Goal: Task Accomplishment & Management: Manage account settings

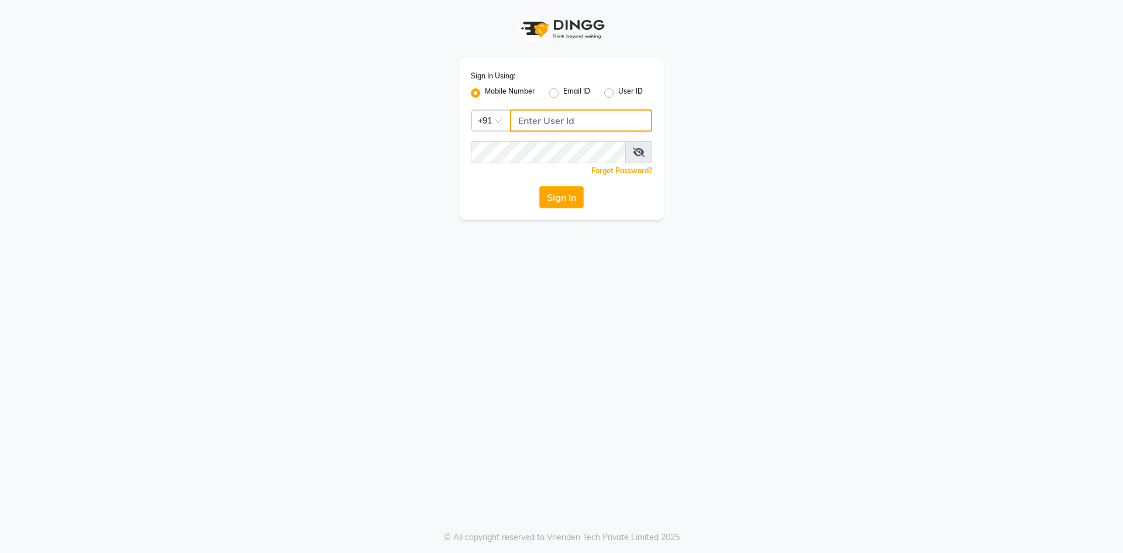
type input "9867580011"
click at [575, 209] on div "Sign In Using: Mobile Number Email ID User ID Country Code × +91 9867580011 Rem…" at bounding box center [561, 139] width 205 height 162
click at [573, 204] on button "Sign In" at bounding box center [561, 197] width 44 height 22
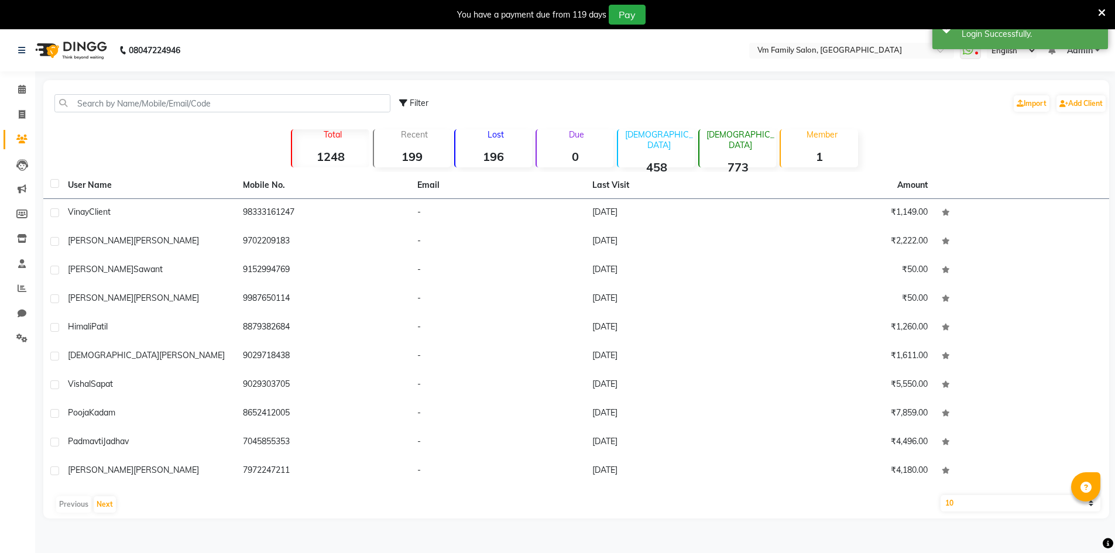
click at [1098, 9] on icon at bounding box center [1102, 13] width 8 height 11
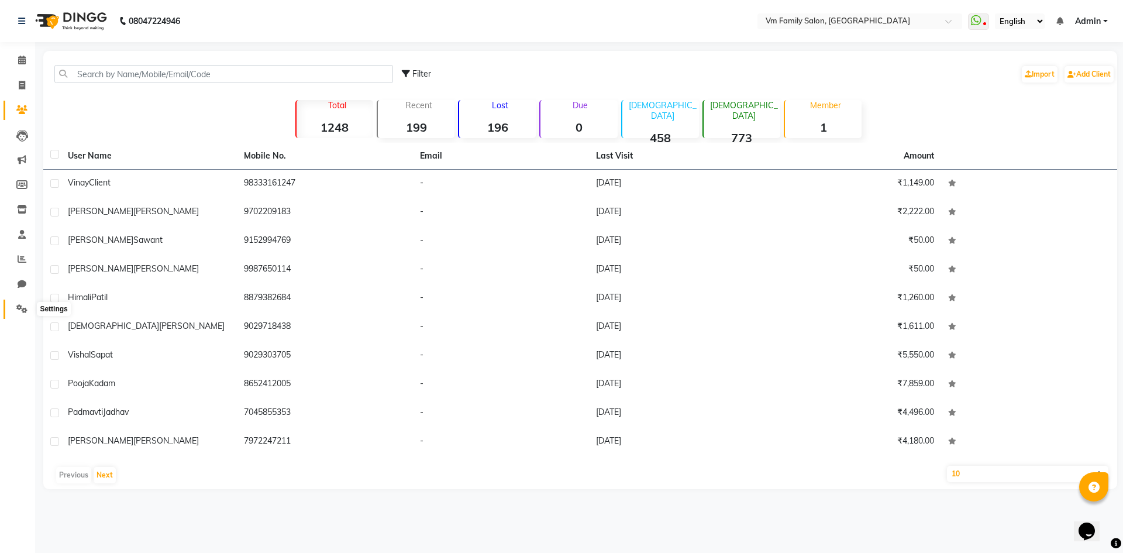
click at [24, 308] on icon at bounding box center [21, 308] width 11 height 9
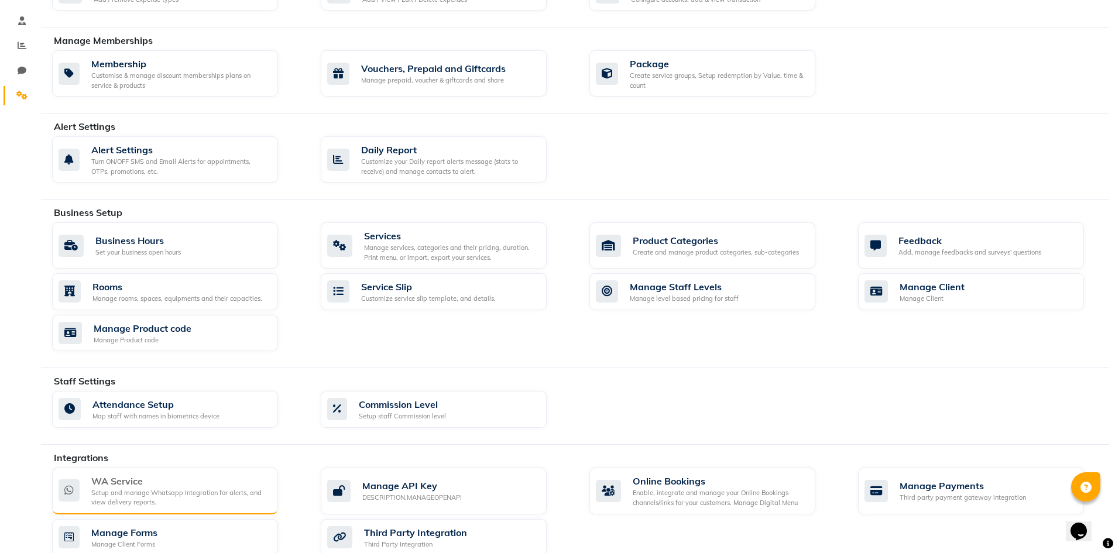
scroll to position [234, 0]
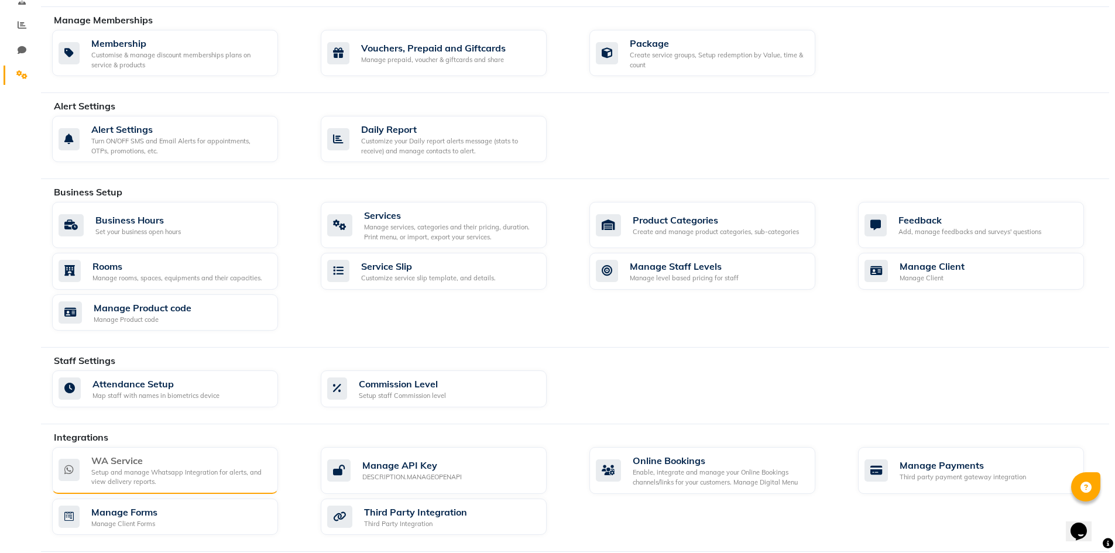
click at [133, 473] on div "Setup and manage Whatsapp Integration for alerts, and view delivery reports." at bounding box center [179, 476] width 177 height 19
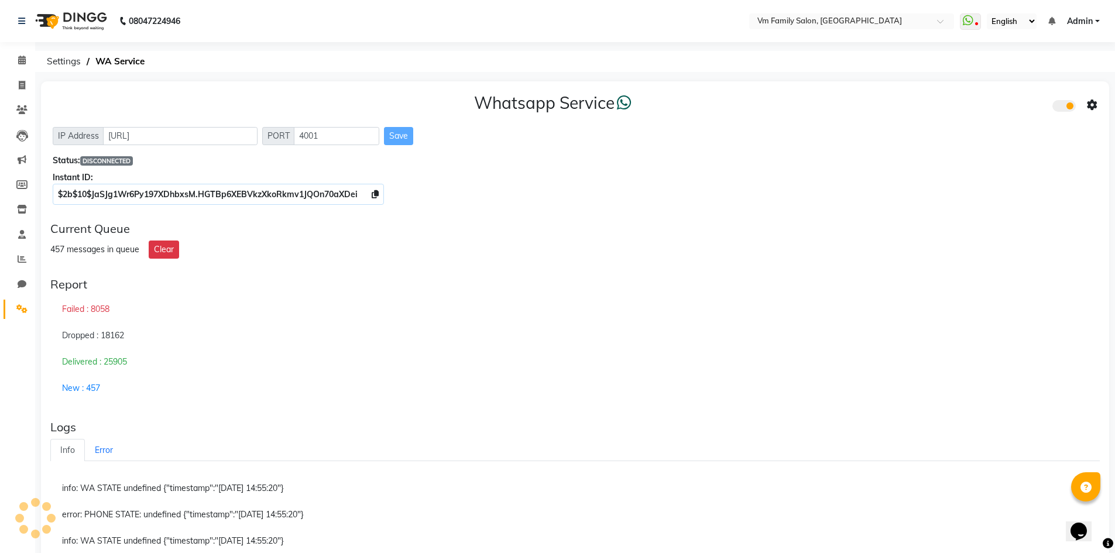
click at [201, 332] on div "Dropped : 18162" at bounding box center [574, 335] width 1049 height 27
click at [108, 273] on div "Report Failed : 8058 Dropped : 18162 Delivered : 25905 New : 457" at bounding box center [575, 339] width 1058 height 133
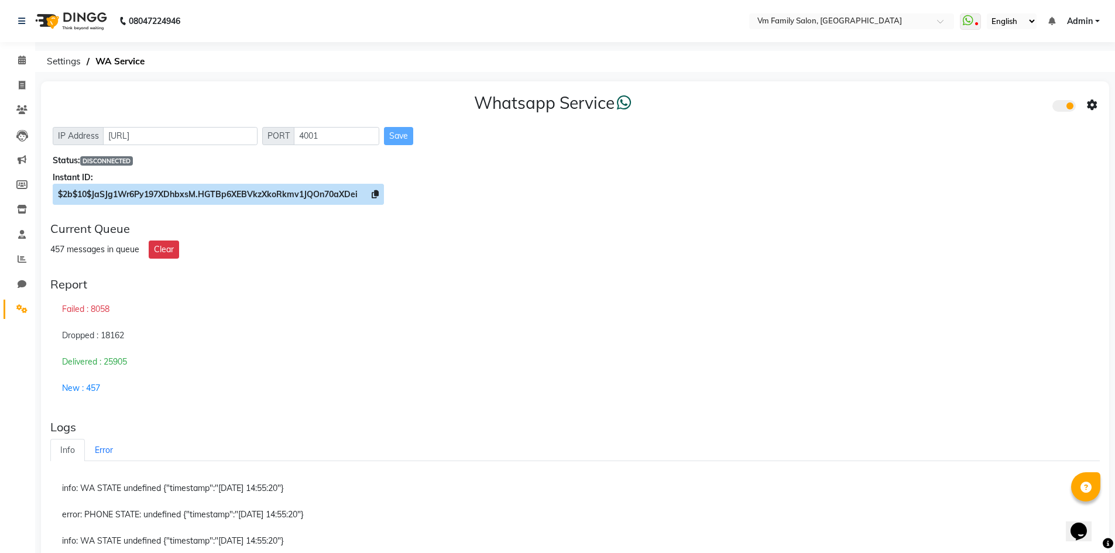
click at [365, 192] on span "$2b$10$JaSJg1Wr6Py197XDhbxsM.HGTBp6XEBVkzXkoRkmv1JQOn70aXDei" at bounding box center [218, 194] width 331 height 21
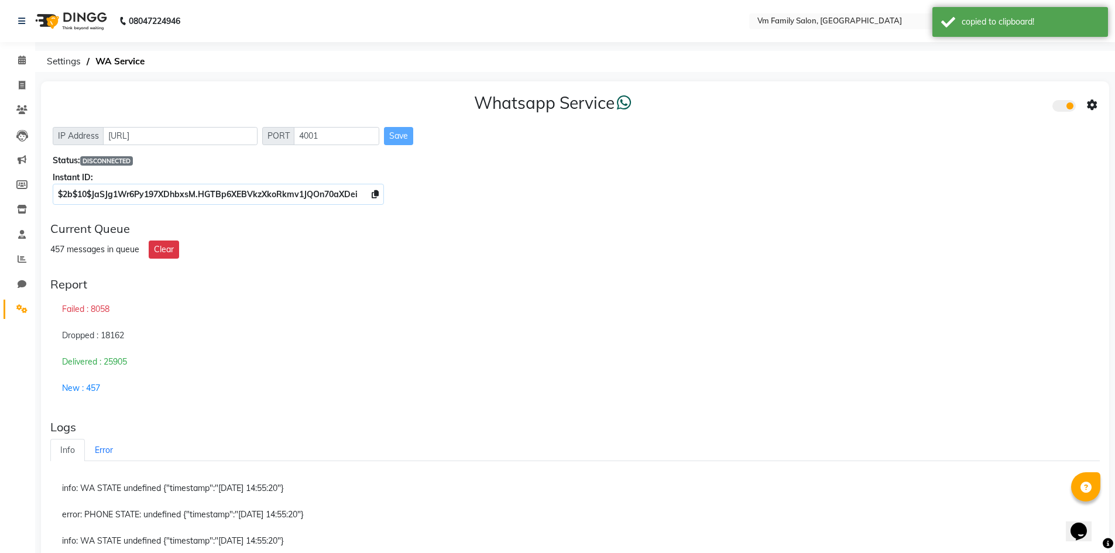
click at [348, 247] on div "457 messages in queue Clear" at bounding box center [574, 249] width 1049 height 18
click at [80, 266] on div "Whatsapp Service IP Address http://localhost PORT 4001 Save Status: DISCONNECTE…" at bounding box center [575, 414] width 1068 height 666
click at [22, 307] on icon at bounding box center [21, 308] width 11 height 9
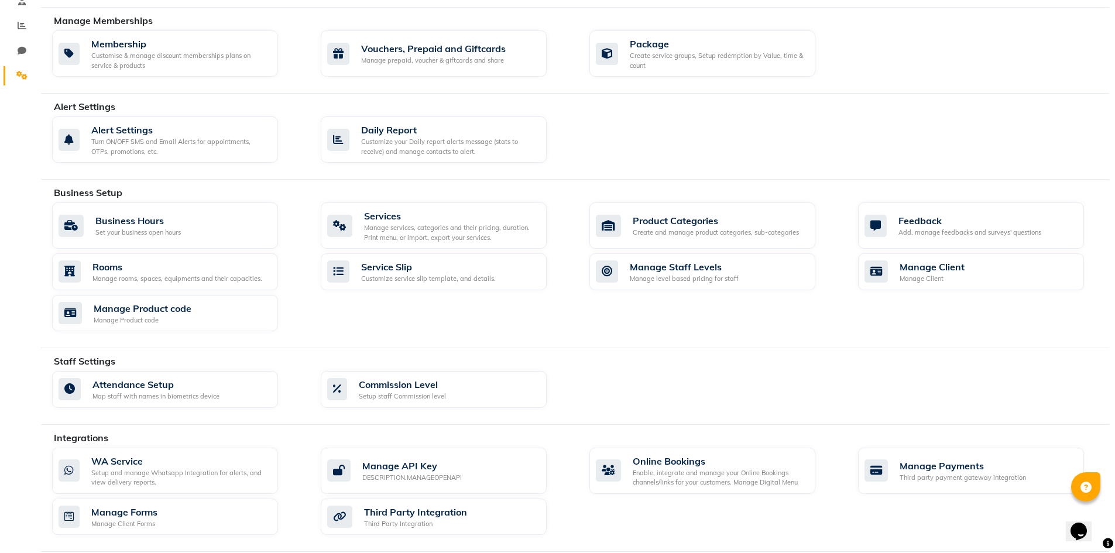
scroll to position [318, 0]
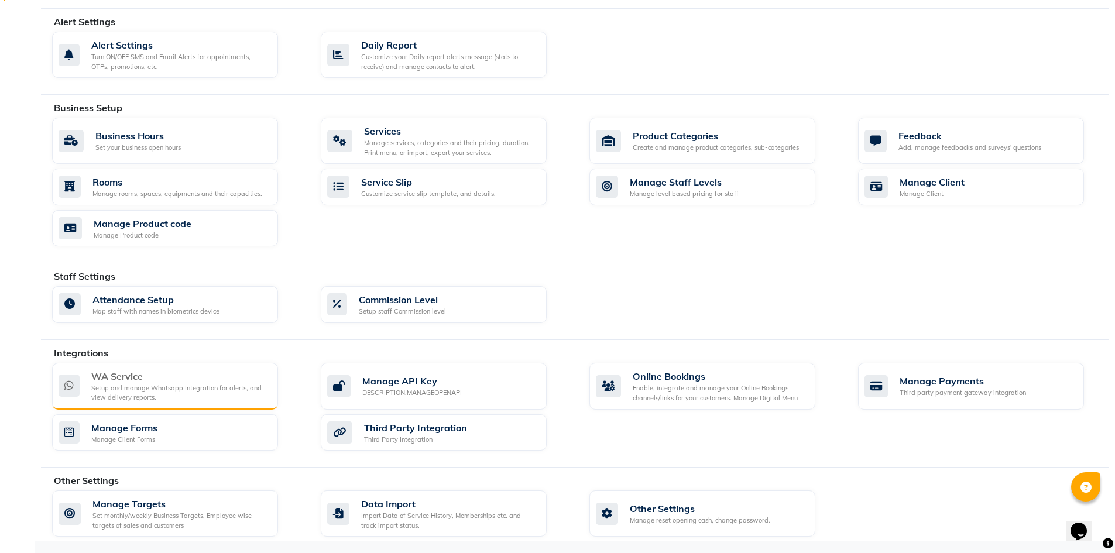
click at [111, 384] on div "Setup and manage Whatsapp Integration for alerts, and view delivery reports." at bounding box center [179, 392] width 177 height 19
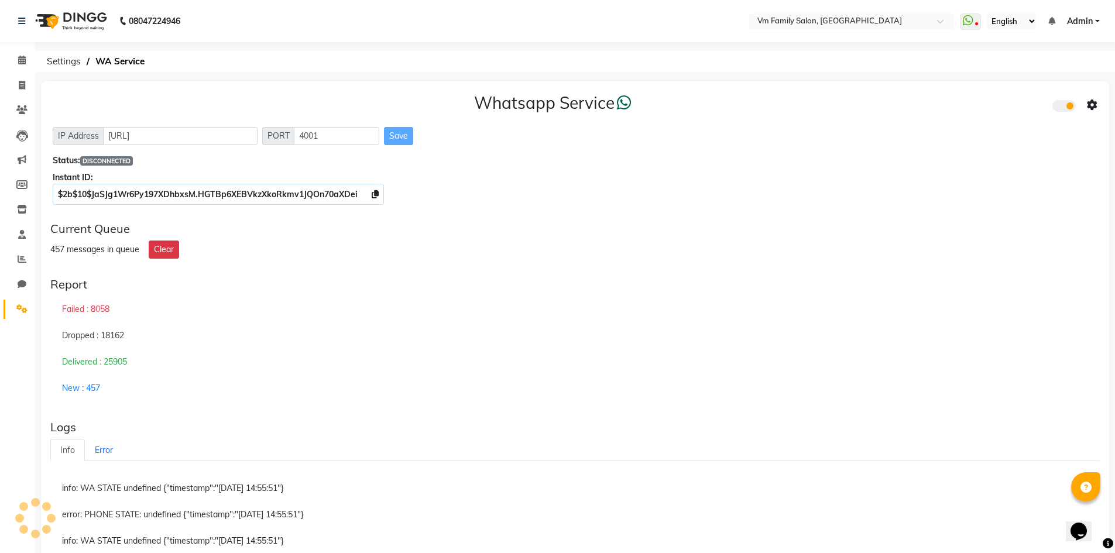
click at [77, 264] on div "Whatsapp Service IP Address http://localhost PORT 4001 Save Status: DISCONNECTE…" at bounding box center [575, 414] width 1068 height 666
click at [50, 405] on div "Report Failed : 8058 Dropped : 18162 Delivered : 25905 New : 457" at bounding box center [575, 339] width 1058 height 133
click at [968, 18] on icon at bounding box center [967, 21] width 11 height 12
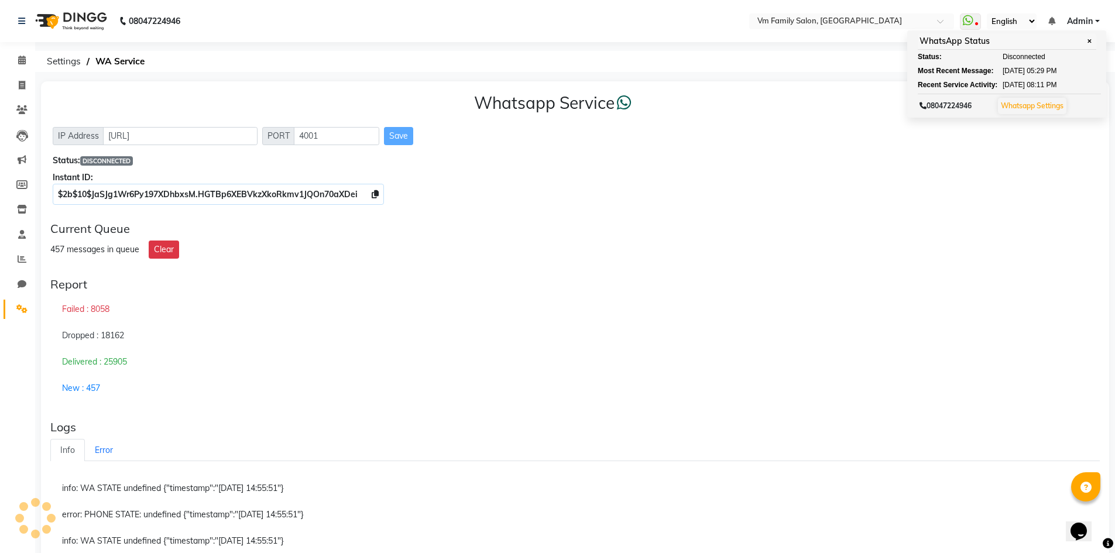
click at [928, 223] on div "Current Queue" at bounding box center [574, 229] width 1049 height 14
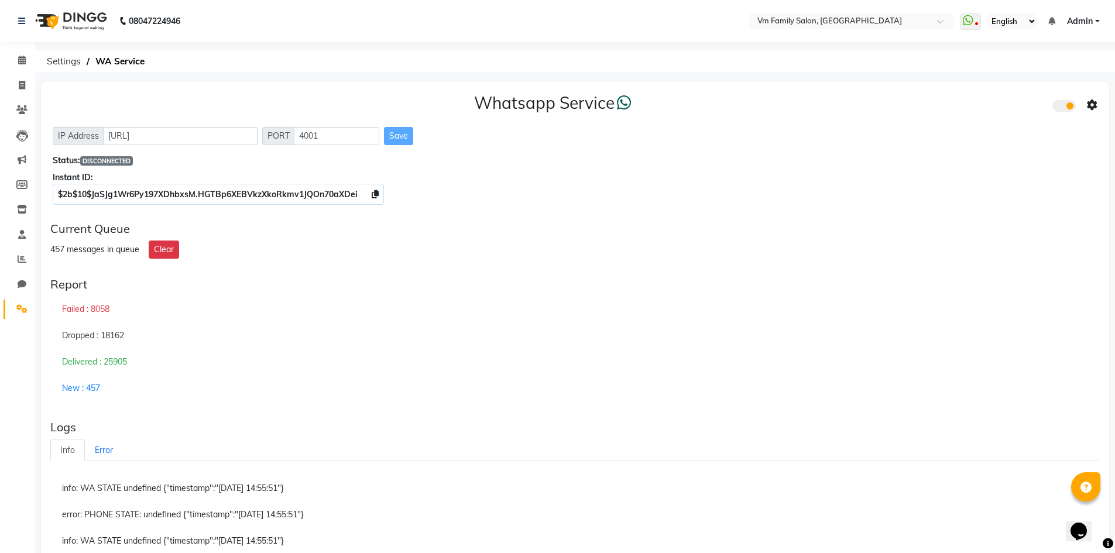
click at [211, 396] on div "New : 457" at bounding box center [574, 388] width 1049 height 26
click at [24, 307] on icon at bounding box center [21, 308] width 11 height 9
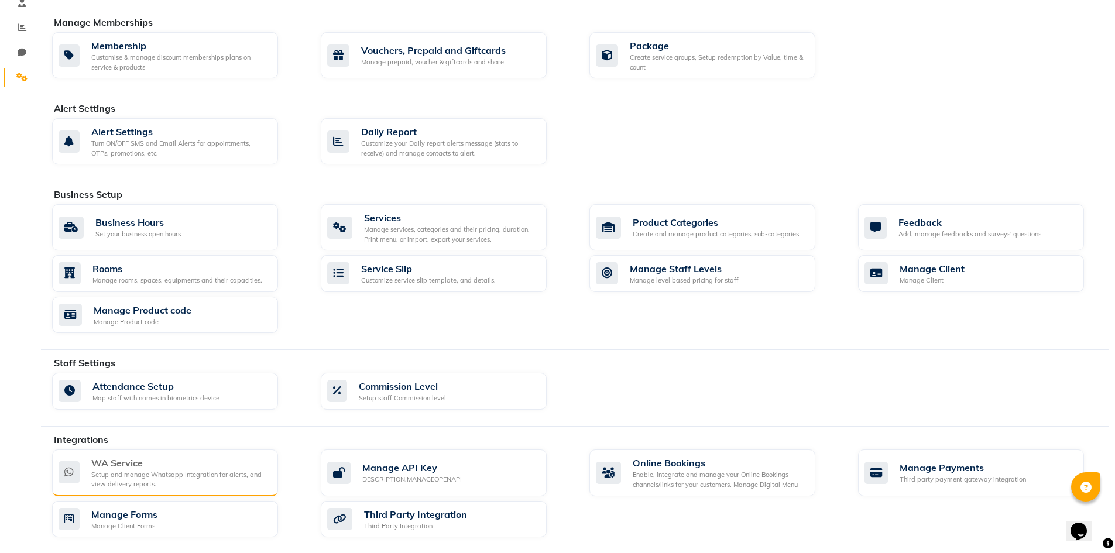
scroll to position [234, 0]
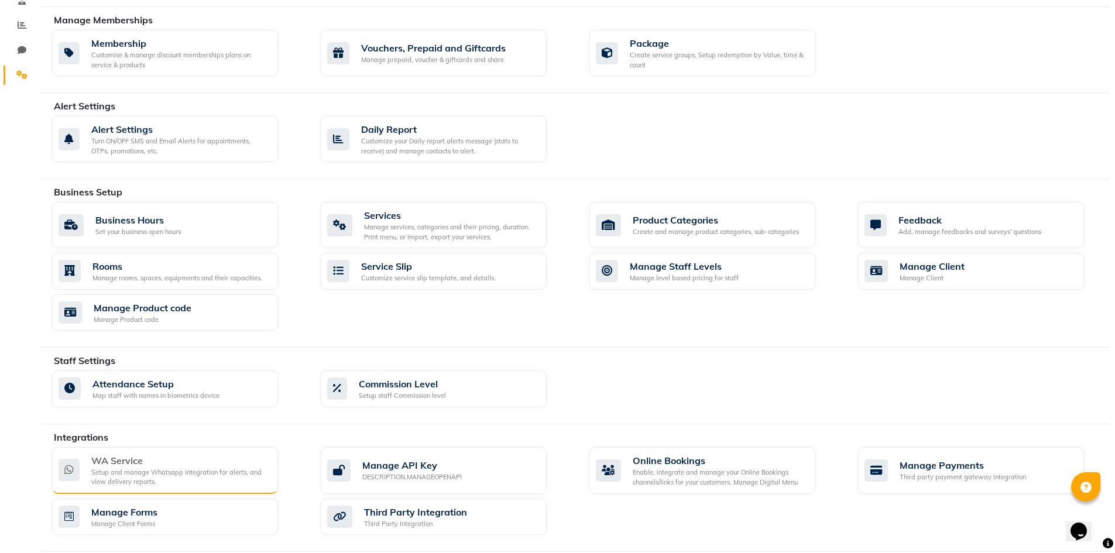
click at [114, 472] on div "Setup and manage Whatsapp Integration for alerts, and view delivery reports." at bounding box center [179, 476] width 177 height 19
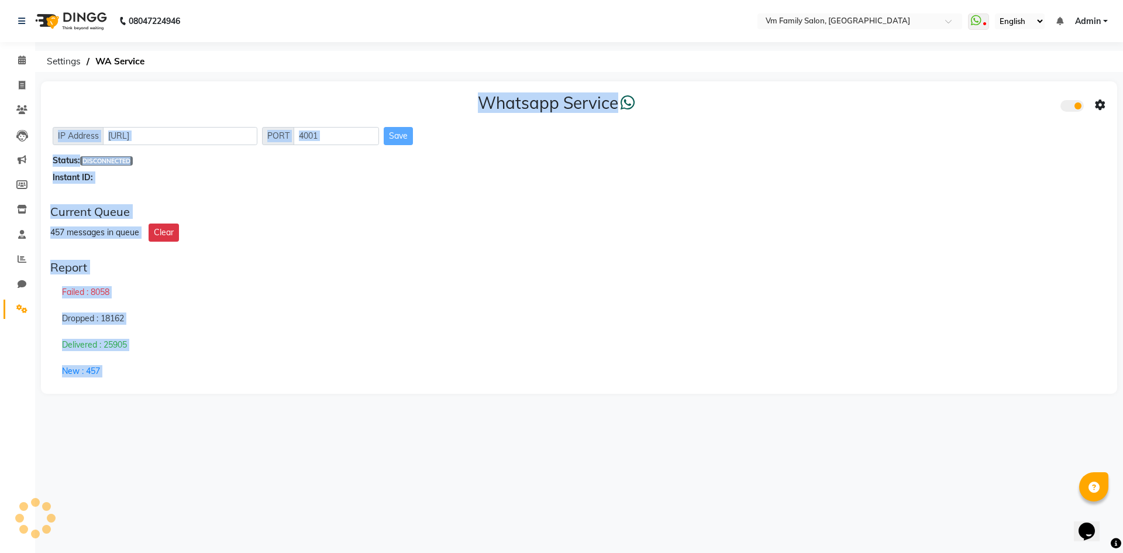
click at [114, 472] on div "08047224946 Select Location × Vm Family Salon, Thane WhatsApp Status ✕ Status: …" at bounding box center [561, 276] width 1123 height 553
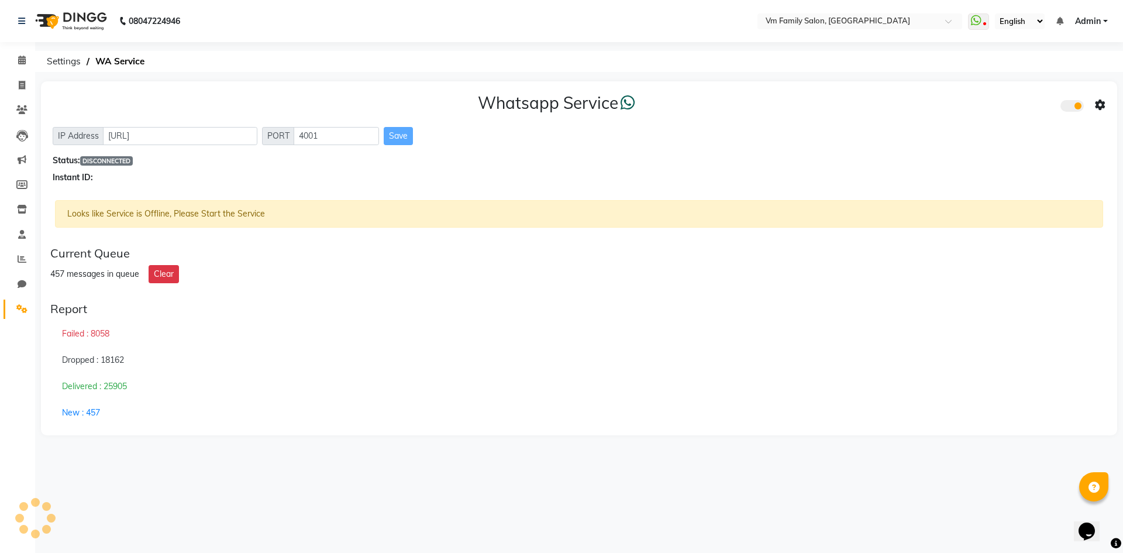
click at [221, 206] on div "Looks like Service is Offline, Please Start the Service" at bounding box center [579, 213] width 1048 height 27
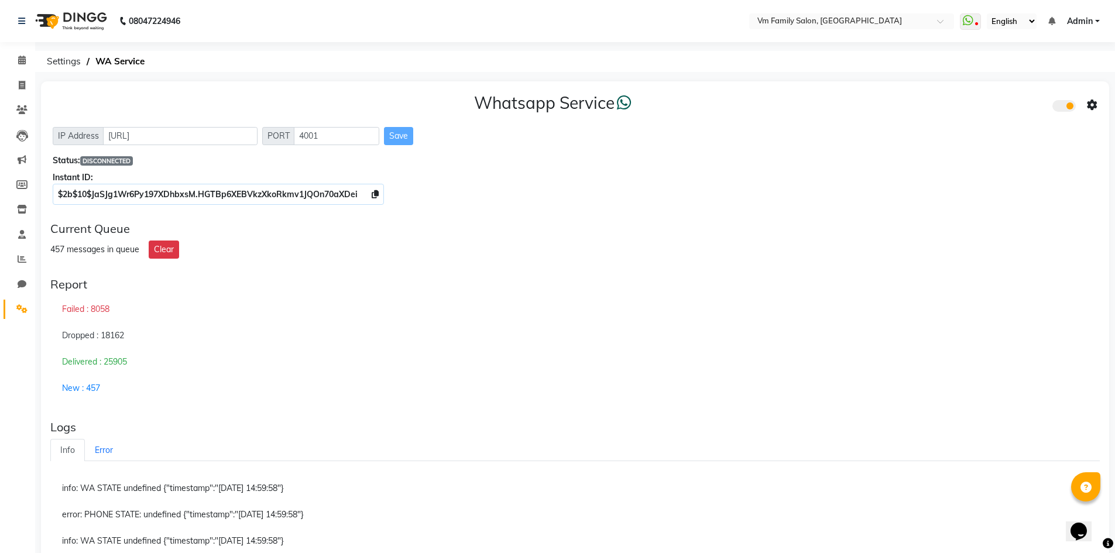
click at [319, 344] on div "Dropped : 18162" at bounding box center [574, 335] width 1049 height 27
click at [90, 267] on div "Whatsapp Service IP Address http://localhost PORT 4001 Save Status: DISCONNECTE…" at bounding box center [575, 414] width 1068 height 666
drag, startPoint x: 63, startPoint y: 268, endPoint x: 173, endPoint y: 201, distance: 128.9
click at [63, 267] on div "Whatsapp Service IP Address http://localhost PORT 4001 Save Status: DISCONNECTE…" at bounding box center [575, 414] width 1068 height 666
click at [172, 214] on div "Whatsapp Service IP Address http://localhost PORT 4001 Save Status: DISCONNECTE…" at bounding box center [575, 414] width 1068 height 666
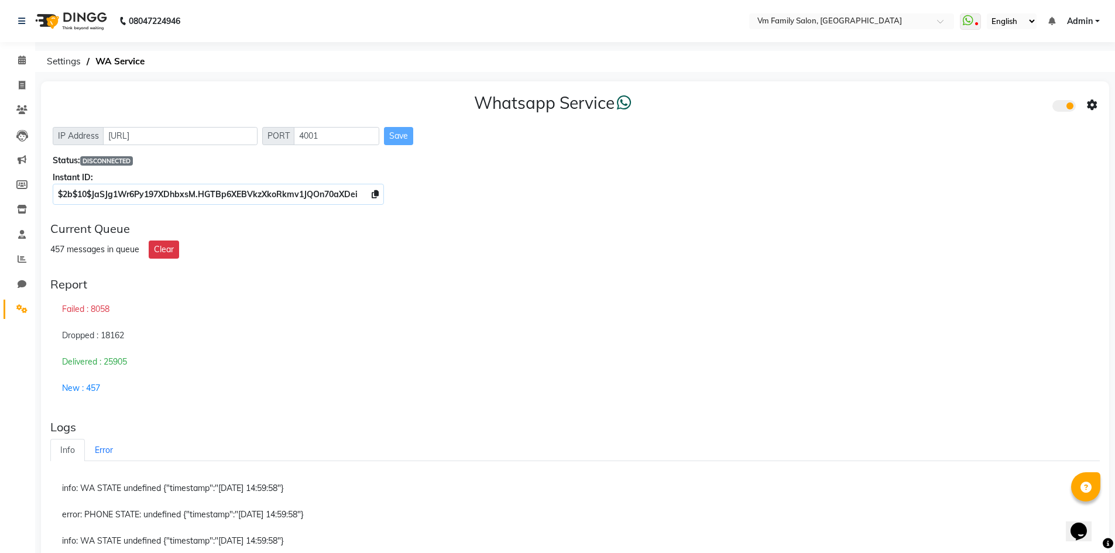
click at [85, 279] on div "Report" at bounding box center [574, 284] width 1049 height 14
click at [279, 283] on div "Report" at bounding box center [574, 284] width 1049 height 14
click at [371, 264] on div "Whatsapp Service IP Address http://localhost PORT 4001 Save Status: DISCONNECTE…" at bounding box center [575, 414] width 1068 height 666
drag, startPoint x: 23, startPoint y: 311, endPoint x: 32, endPoint y: 281, distance: 30.5
click at [23, 311] on icon at bounding box center [21, 308] width 11 height 9
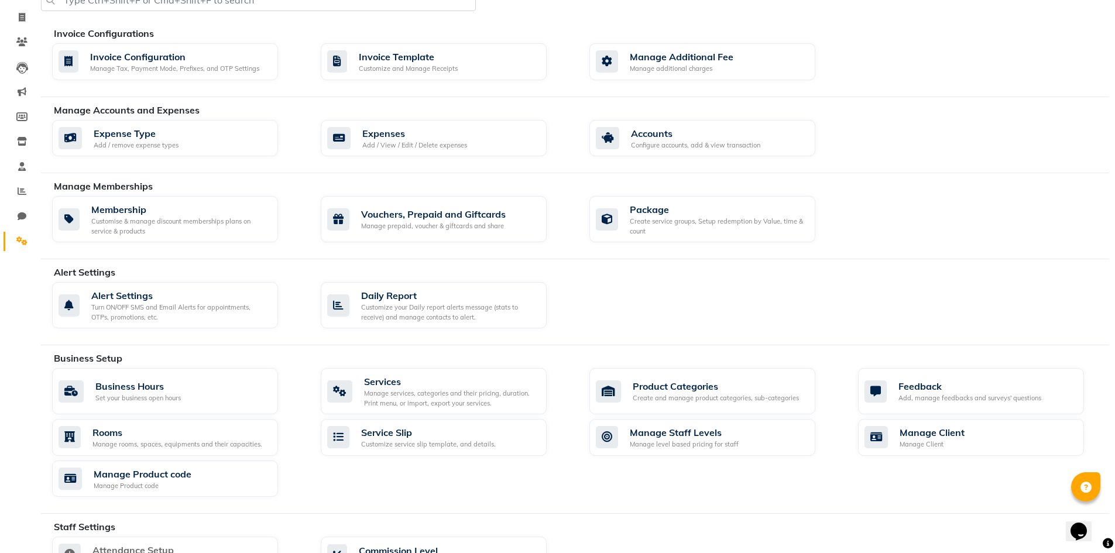
scroll to position [234, 0]
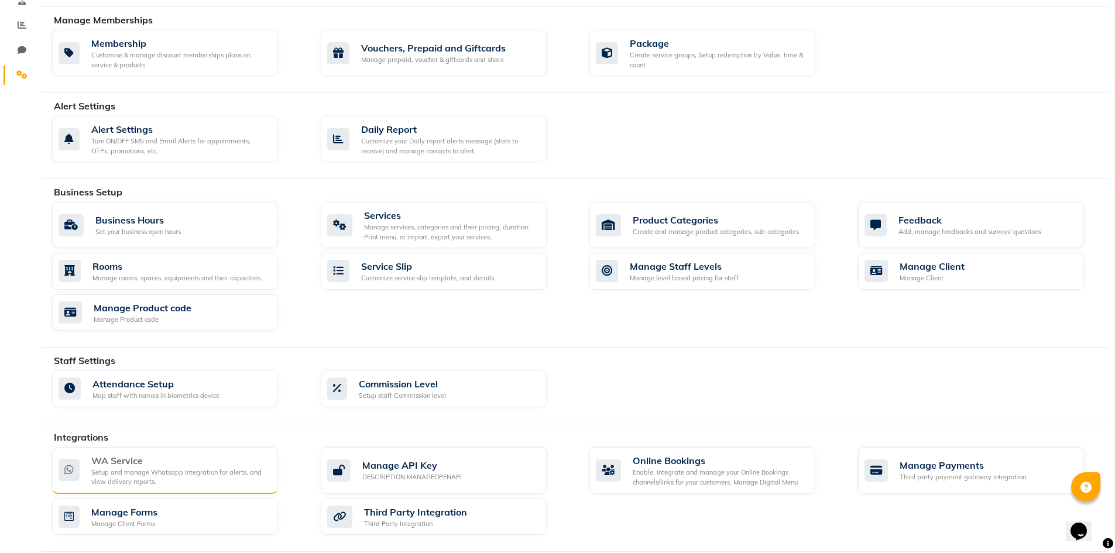
click at [106, 470] on div "Setup and manage Whatsapp Integration for alerts, and view delivery reports." at bounding box center [179, 476] width 177 height 19
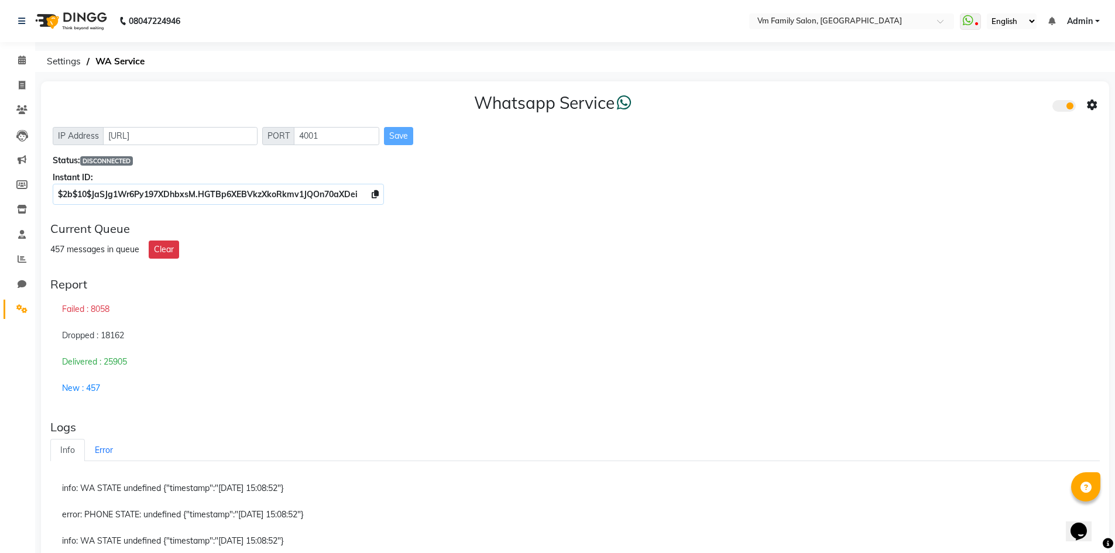
click at [226, 347] on div "Dropped : 18162" at bounding box center [574, 335] width 1049 height 27
click at [103, 263] on div "Whatsapp Service IP Address http://localhost PORT 4001 Save Status: DISCONNECTE…" at bounding box center [575, 414] width 1068 height 666
click at [257, 269] on div "Whatsapp Service IP Address http://localhost PORT 4001 Save Status: DISCONNECTE…" at bounding box center [575, 414] width 1068 height 666
click at [258, 315] on div "Failed : 8058" at bounding box center [574, 309] width 1049 height 27
click at [19, 81] on span at bounding box center [22, 85] width 20 height 13
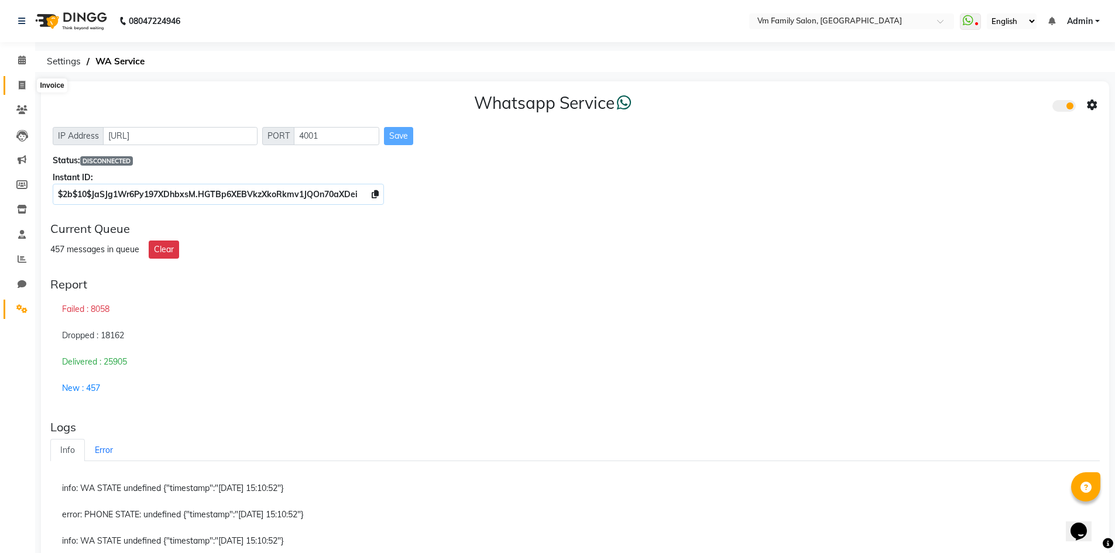
select select "7861"
select select "service"
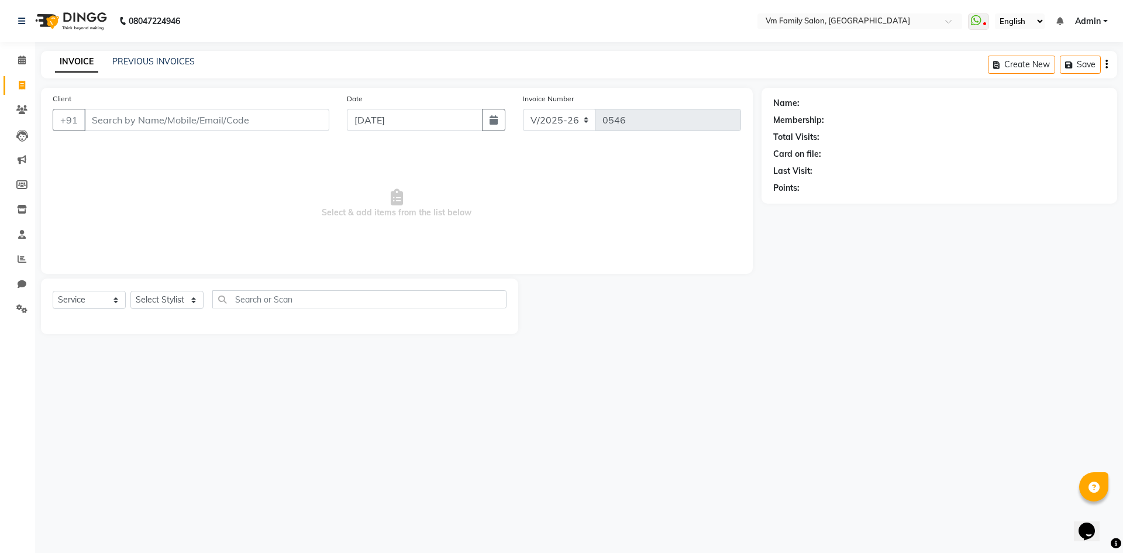
click at [586, 214] on span "Select & add items from the list below" at bounding box center [397, 203] width 689 height 117
drag, startPoint x: 14, startPoint y: 308, endPoint x: 62, endPoint y: 308, distance: 48.0
click at [14, 308] on span at bounding box center [22, 308] width 20 height 13
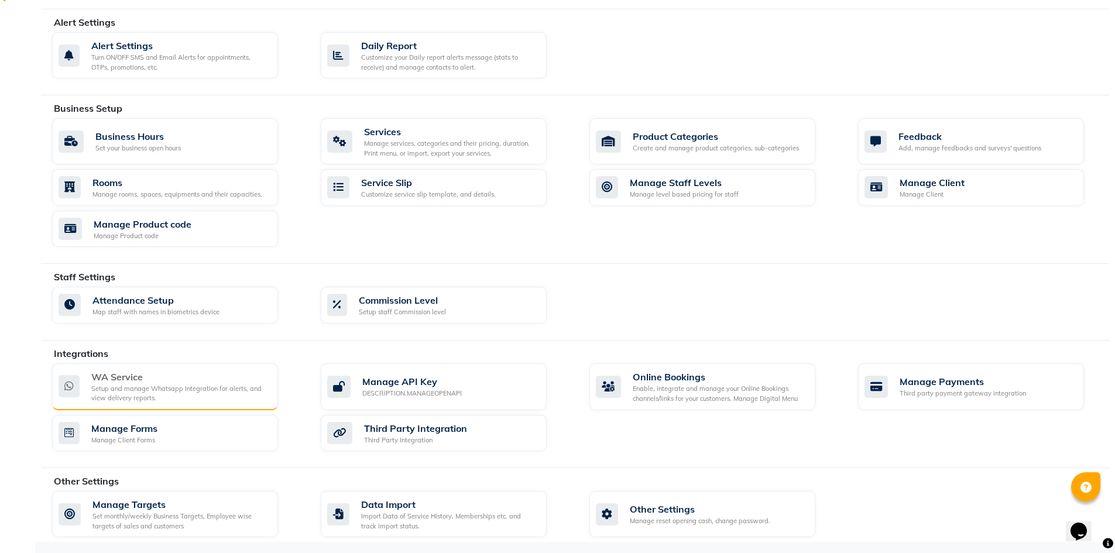
scroll to position [318, 0]
click at [144, 377] on div "WA Service" at bounding box center [179, 376] width 177 height 14
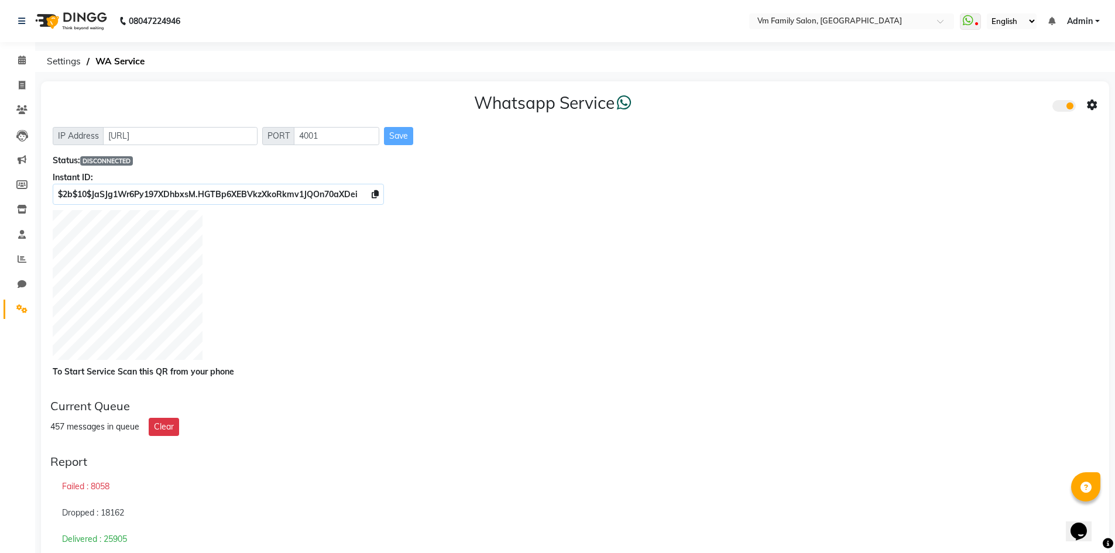
click at [716, 121] on div "Whatsapp Service IP Address http://localhost PORT 4001 Save Status: DISCONNECTE…" at bounding box center [575, 235] width 1068 height 308
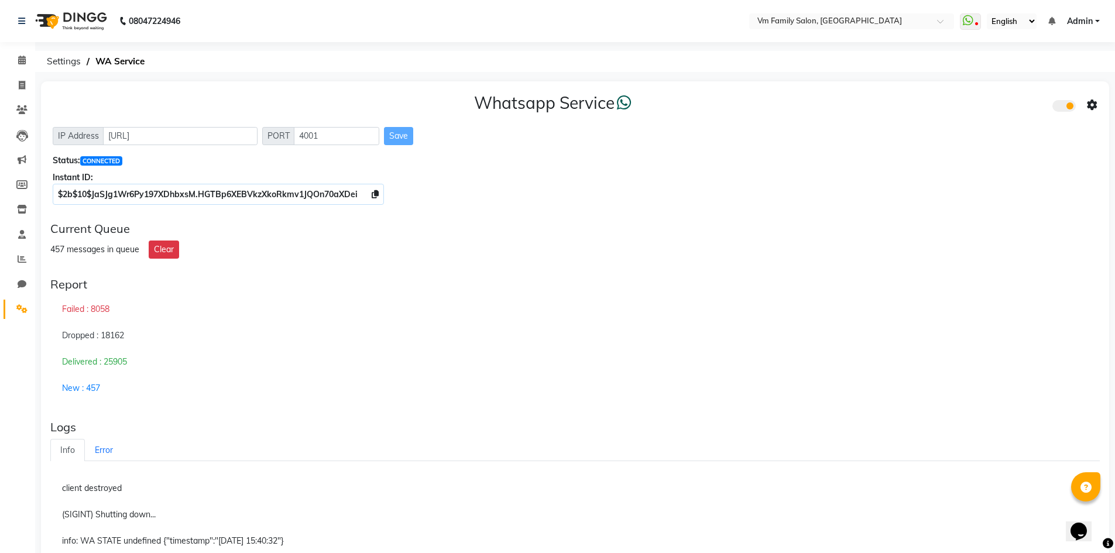
click at [802, 277] on div "Report" at bounding box center [574, 284] width 1049 height 14
click at [375, 194] on icon at bounding box center [375, 194] width 7 height 8
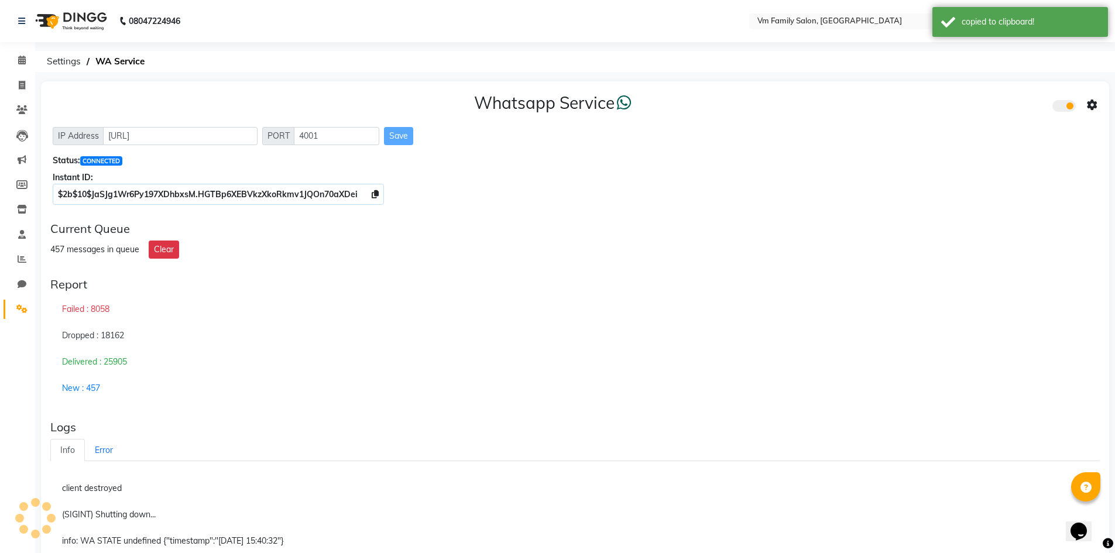
click at [1094, 104] on icon at bounding box center [1092, 105] width 11 height 11
click at [1008, 93] on div "Whatsapp Settings" at bounding box center [1007, 92] width 134 height 15
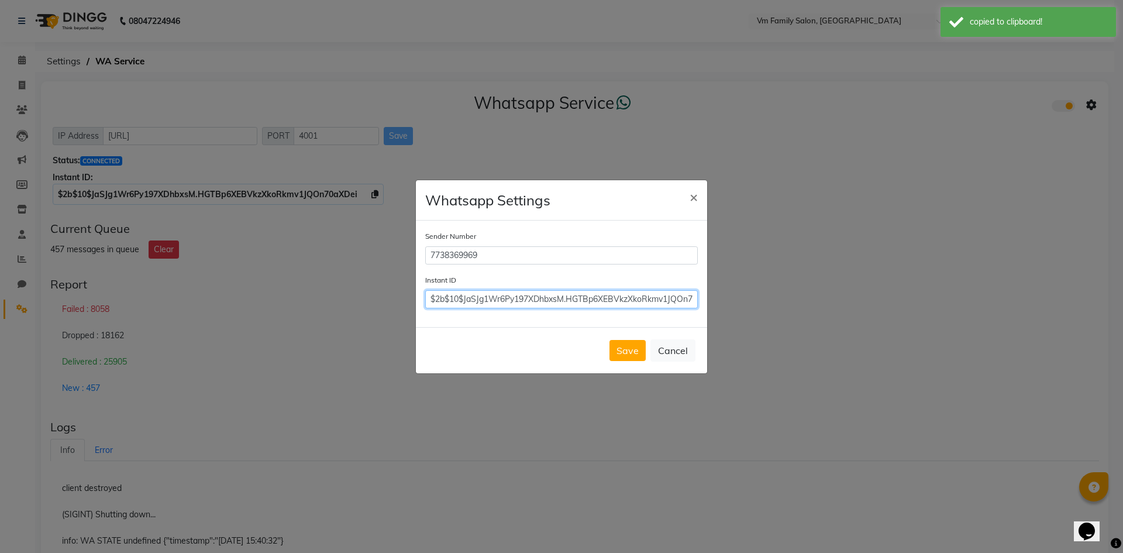
click at [595, 297] on input "$2b$10$JaSJg1Wr6Py197XDhbxsM.HGTBp6XEBVkzXkoRkmv1JQOn70aXDei" at bounding box center [561, 299] width 273 height 18
paste input "$2b$10$JaSJg1Wr6Py197XDhbxsM.HGTBp6XEBVkzXkoRkmv1JQOn70aXDei"
type input "$2b$10$JaSJg1Wr6Py197XDhbxsM.HGTBp6XEBVkzXkoRkmv1JQOn70aXDei"
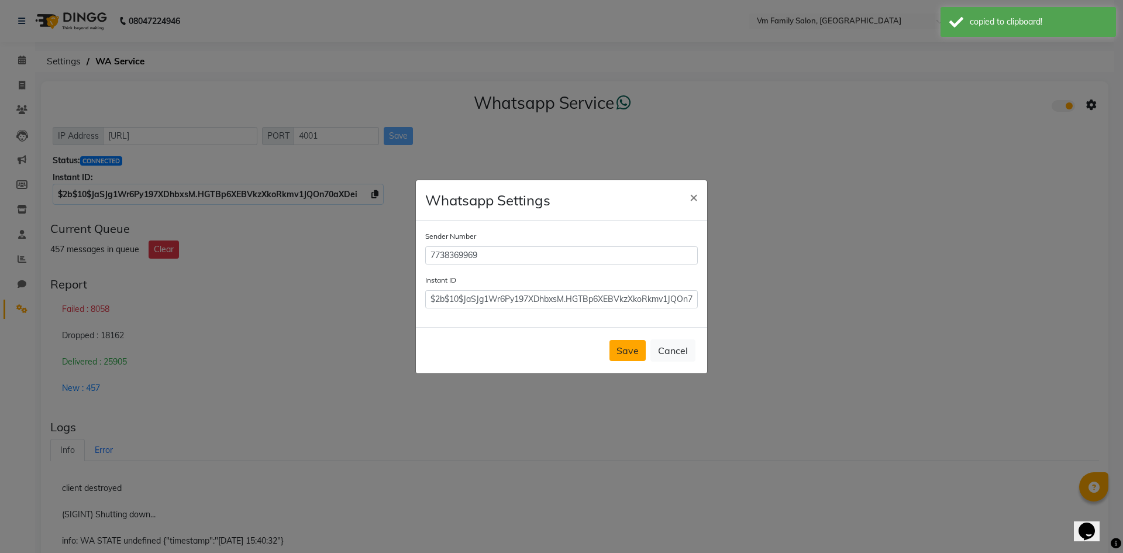
click at [624, 359] on button "Save" at bounding box center [628, 350] width 36 height 21
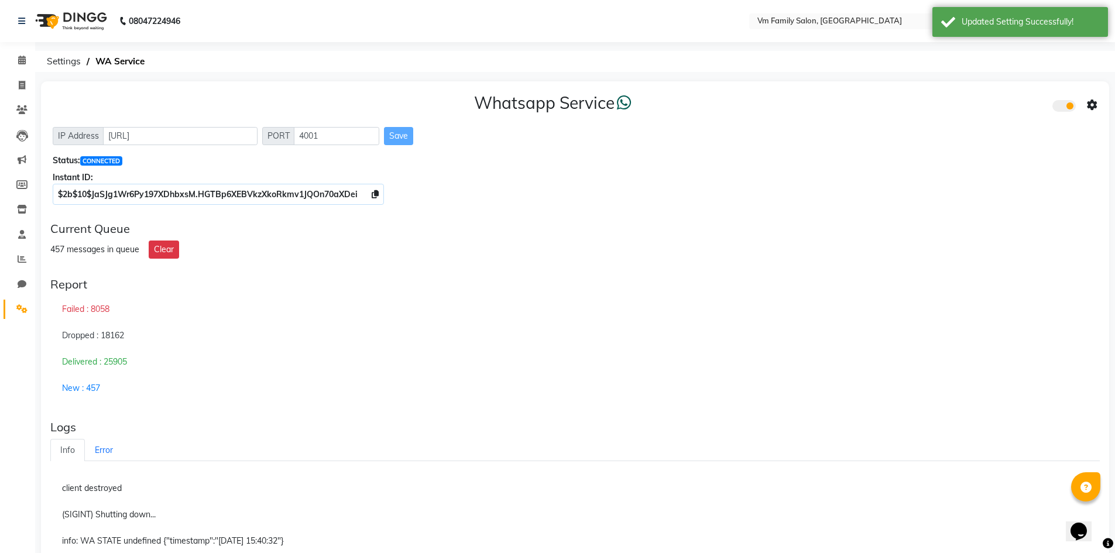
click at [762, 302] on div "Failed : 8059" at bounding box center [574, 309] width 1049 height 27
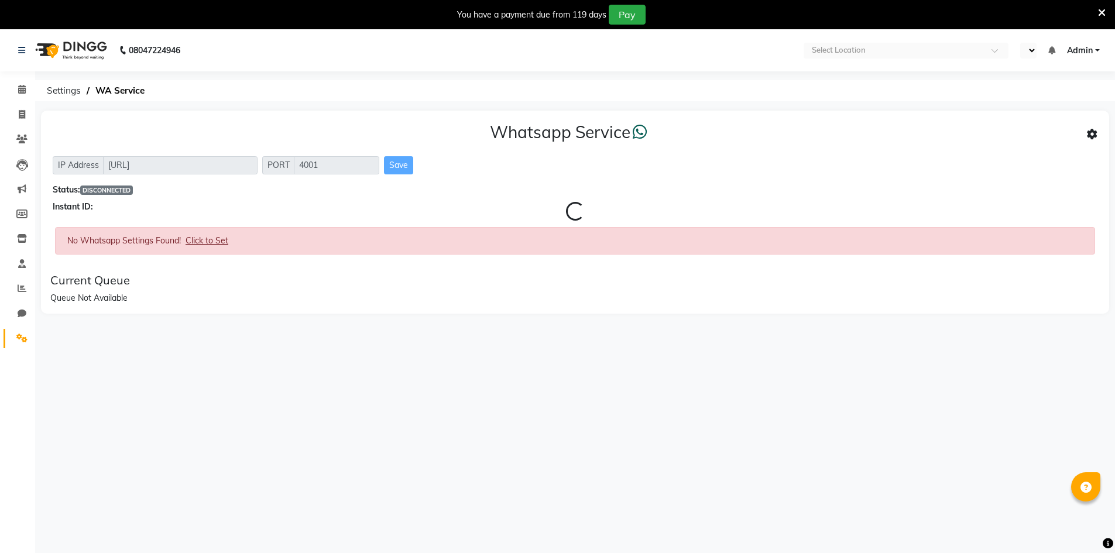
select select "en"
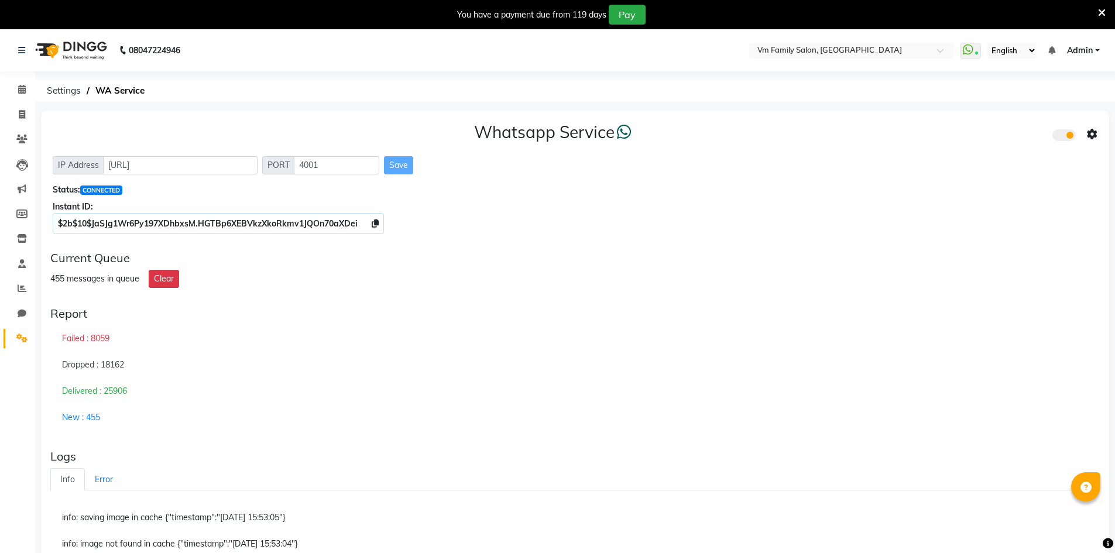
click at [51, 275] on div "455 messages in queue" at bounding box center [94, 279] width 89 height 12
click at [50, 280] on div "455 messages in queue" at bounding box center [94, 279] width 89 height 12
drag, startPoint x: 228, startPoint y: 415, endPoint x: 296, endPoint y: 267, distance: 163.4
click at [228, 415] on div "New : 451" at bounding box center [574, 417] width 1049 height 26
